Goal: Task Accomplishment & Management: Complete application form

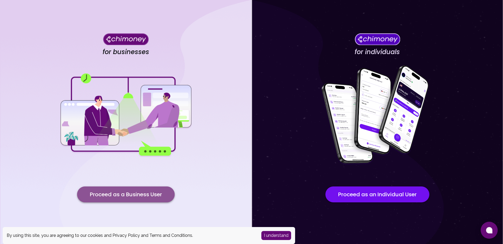
click at [152, 196] on button "Proceed as a Business User" at bounding box center [126, 195] width 98 height 16
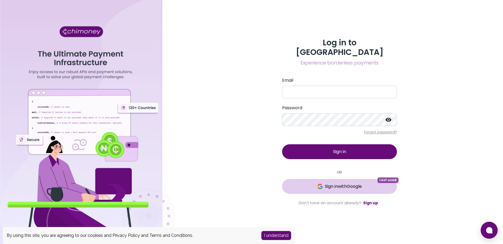
click at [330, 179] on button "Sign in with Google Last used" at bounding box center [339, 186] width 115 height 15
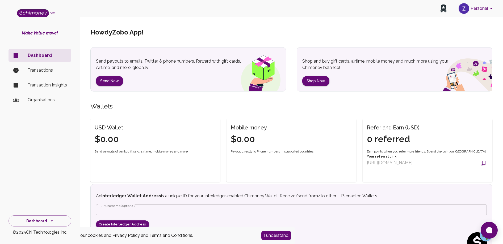
click at [483, 7] on button "Personal" at bounding box center [476, 9] width 40 height 14
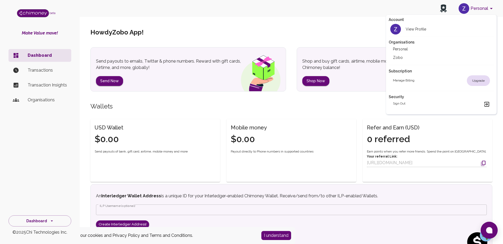
click at [407, 58] on li "Zobo" at bounding box center [442, 57] width 106 height 9
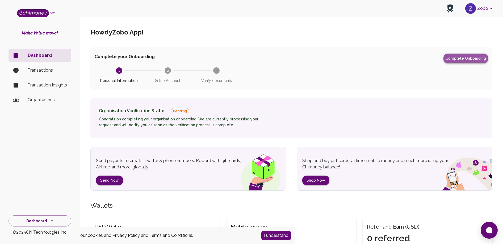
click at [469, 60] on button "Complete Onboarding" at bounding box center [465, 59] width 45 height 10
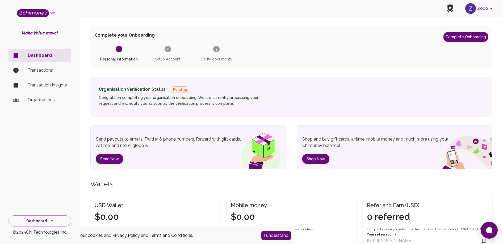
scroll to position [22, 0]
click at [462, 38] on button "Complete Onboarding" at bounding box center [465, 37] width 45 height 10
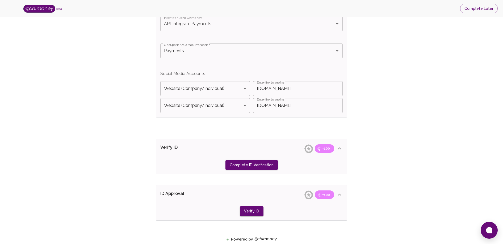
scroll to position [361, 0]
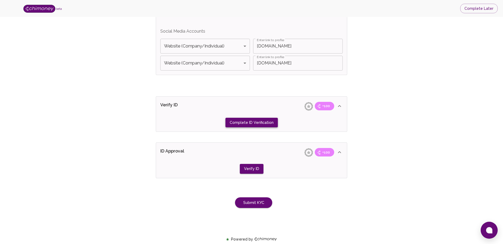
click at [256, 123] on button "Complete ID Verification" at bounding box center [251, 123] width 52 height 10
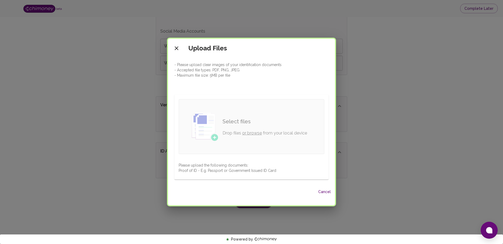
click at [251, 132] on link "or browse" at bounding box center [252, 133] width 20 height 5
click at [256, 135] on link "or browse" at bounding box center [252, 133] width 20 height 5
click at [253, 134] on link "or browse" at bounding box center [252, 133] width 20 height 5
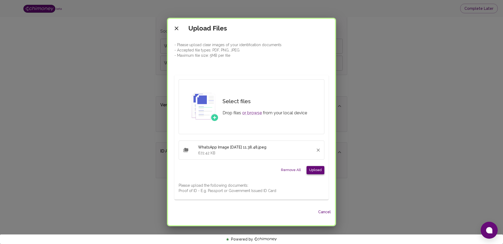
click at [314, 171] on button "Upload" at bounding box center [315, 170] width 18 height 8
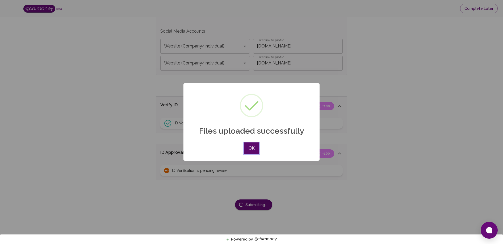
click at [250, 150] on button "OK" at bounding box center [251, 149] width 15 height 12
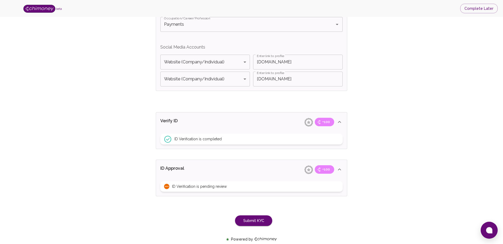
scroll to position [364, 0]
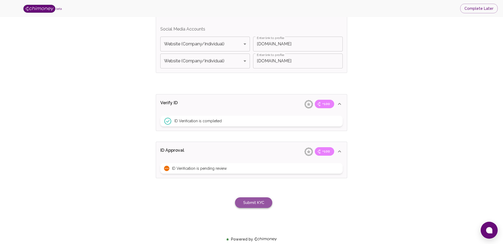
click at [257, 206] on button "Submit KYC" at bounding box center [253, 203] width 37 height 11
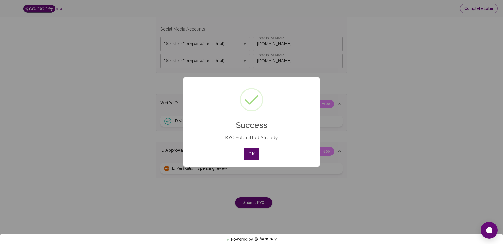
click at [248, 153] on button "OK" at bounding box center [251, 155] width 15 height 12
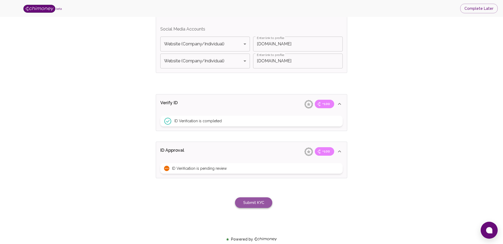
click at [258, 200] on button "Submit KYC" at bounding box center [253, 203] width 37 height 11
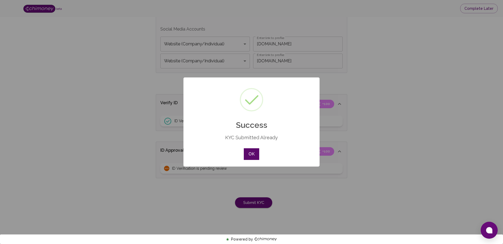
click at [250, 157] on button "OK" at bounding box center [251, 155] width 15 height 12
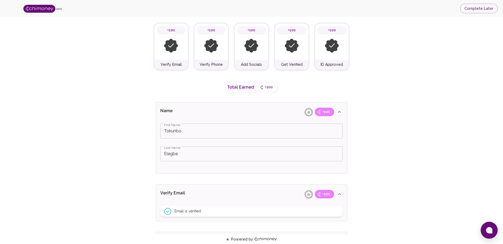
scroll to position [0, 0]
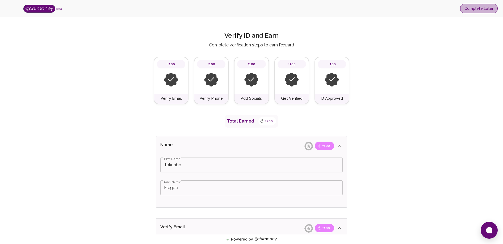
click at [470, 7] on button "Complete Later" at bounding box center [478, 9] width 37 height 10
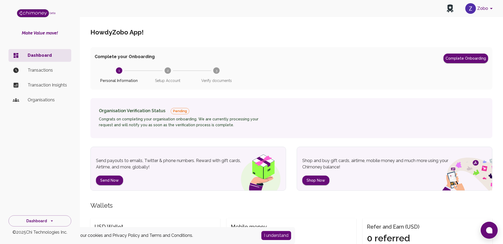
click at [44, 101] on p "Organisations" at bounding box center [47, 100] width 39 height 6
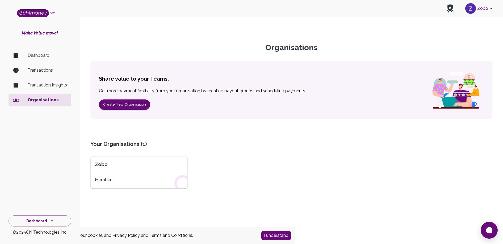
click at [40, 55] on p "Dashboard" at bounding box center [47, 55] width 39 height 6
